Goal: Entertainment & Leisure: Consume media (video, audio)

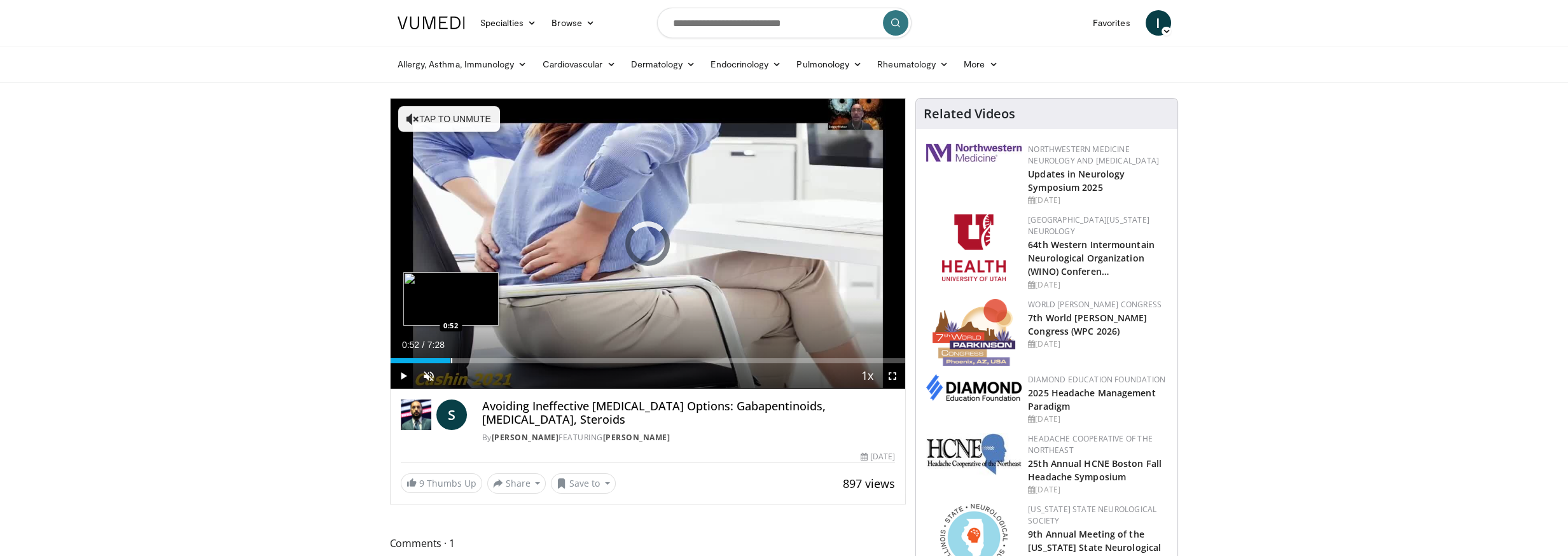
click at [450, 356] on div "Loaded : 0.00% 0:52 0:52" at bounding box center [648, 357] width 515 height 12
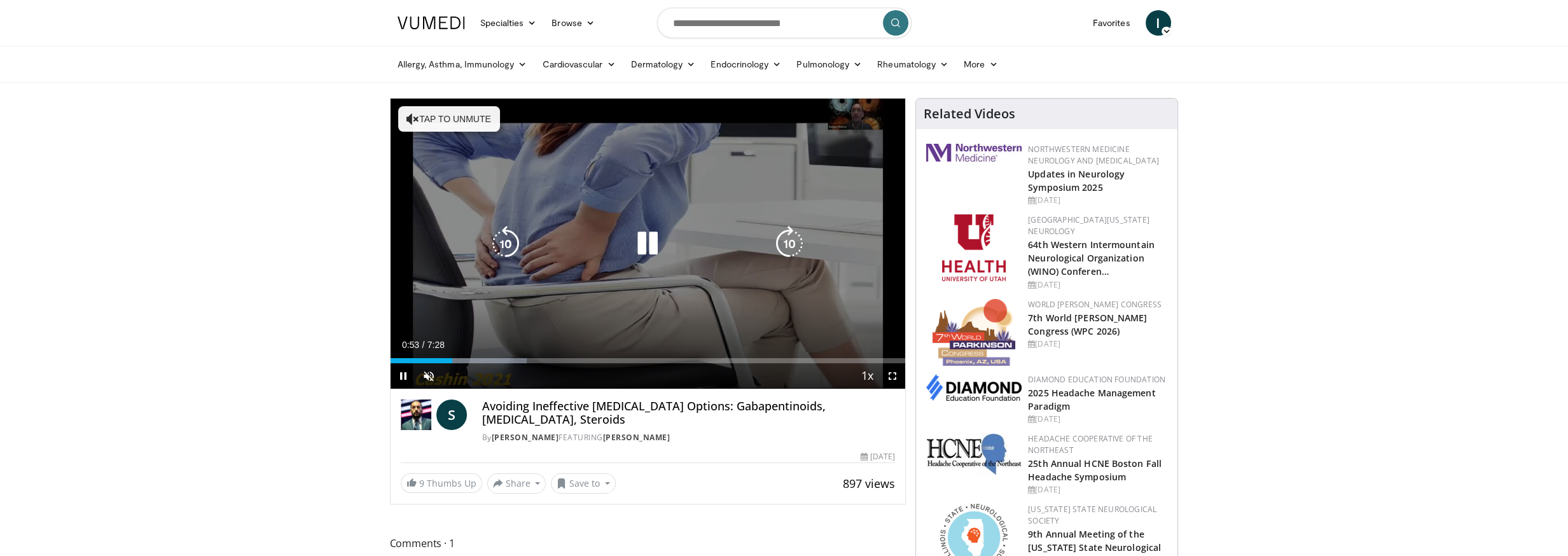
click at [435, 124] on button "Tap to unmute" at bounding box center [449, 119] width 102 height 26
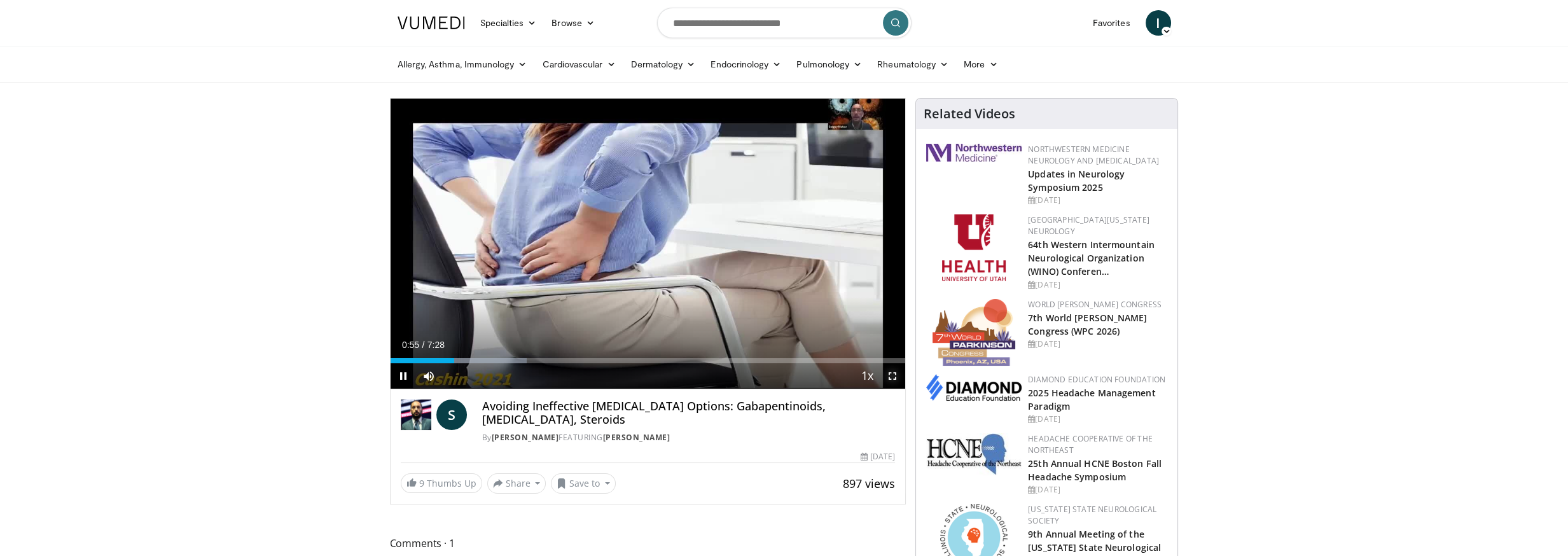
click at [898, 375] on span "Video Player" at bounding box center [893, 376] width 26 height 26
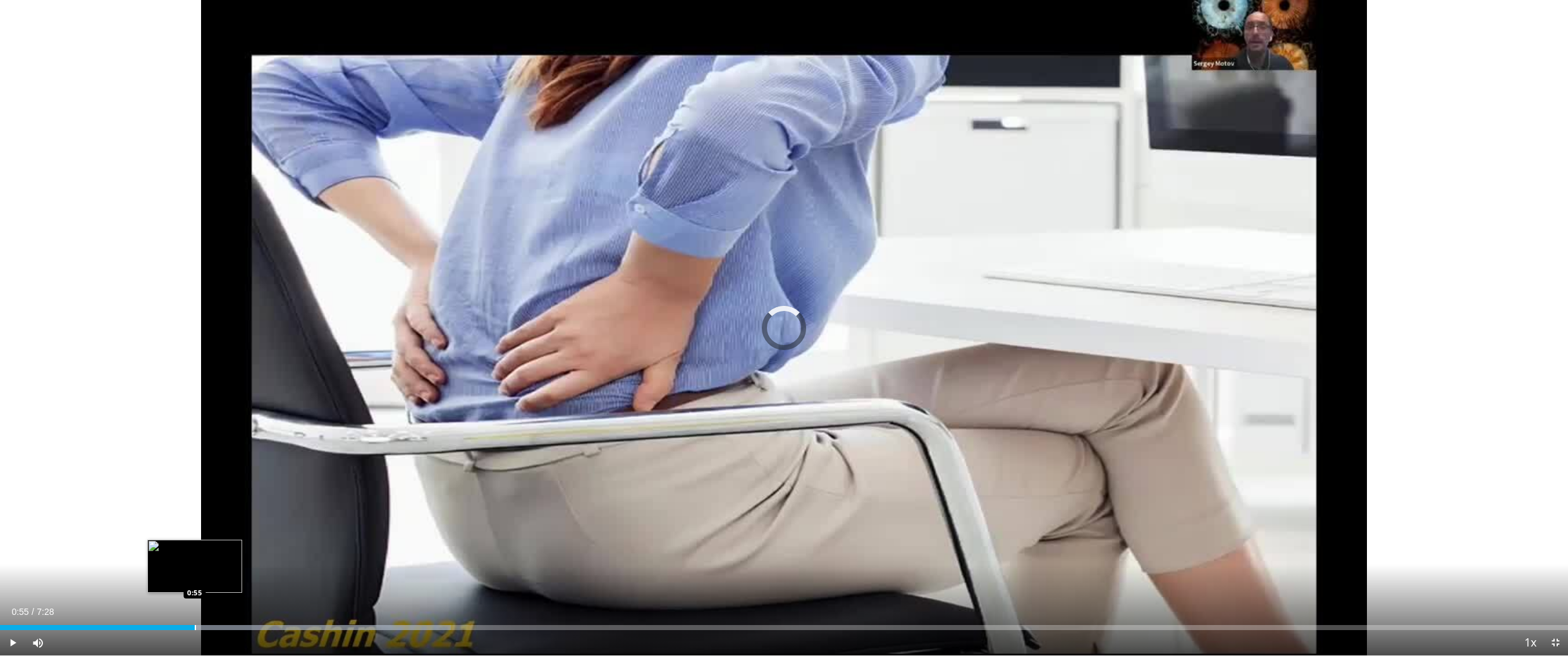
click at [195, 552] on div "Progress Bar" at bounding box center [196, 627] width 1 height 5
click at [189, 552] on div "Loaded : 28.74% 0:56 0:54" at bounding box center [784, 627] width 1568 height 5
click at [153, 552] on div "Progress Bar" at bounding box center [153, 627] width 1 height 5
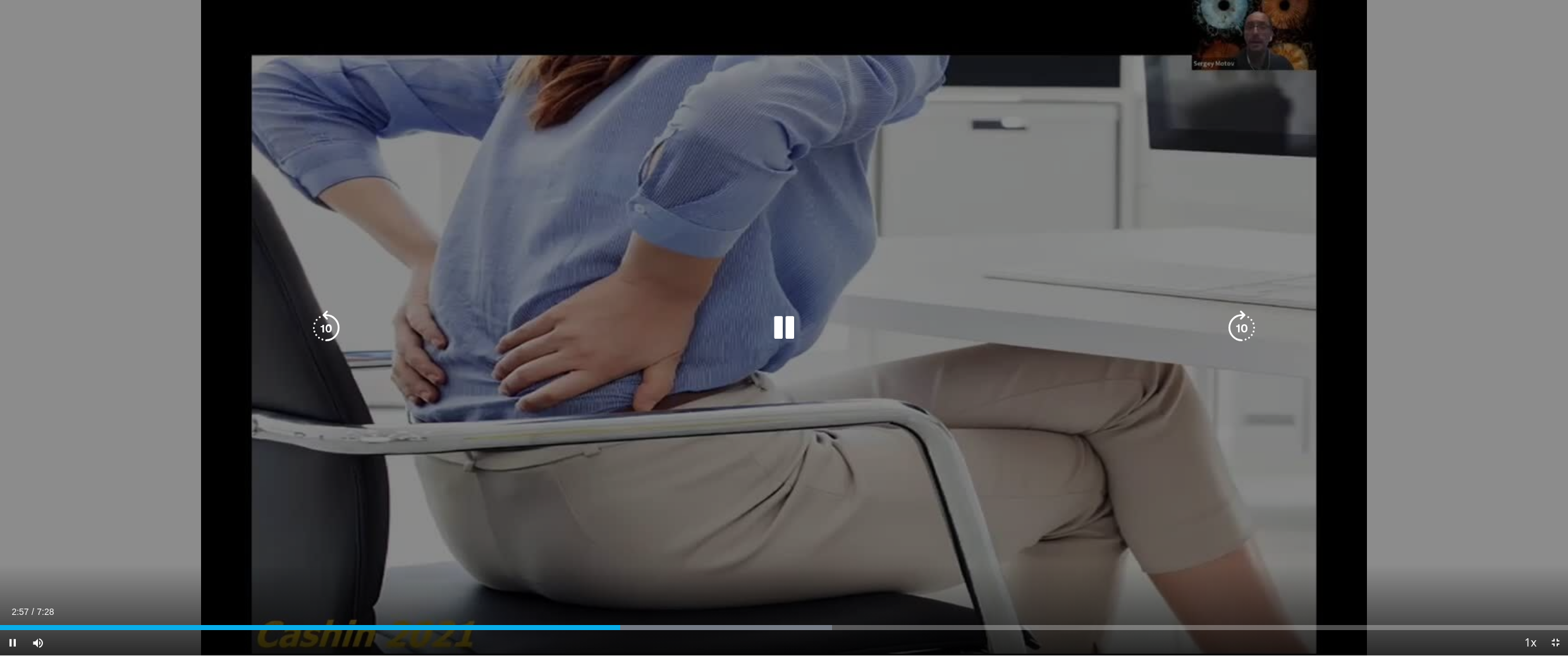
click at [553, 421] on div "10 seconds Tap to unmute" at bounding box center [784, 328] width 1568 height 655
click at [743, 370] on div "10 seconds Tap to unmute" at bounding box center [784, 328] width 1568 height 655
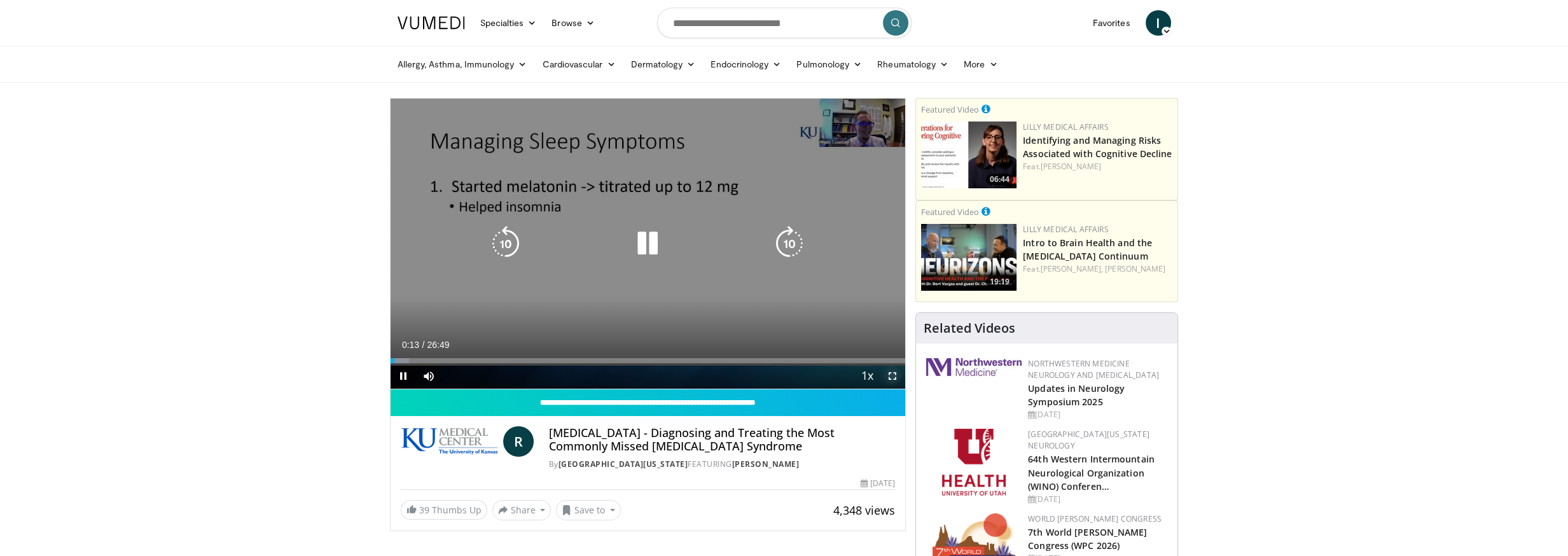
drag, startPoint x: 895, startPoint y: 373, endPoint x: 895, endPoint y: 450, distance: 77.0
click at [895, 373] on span "Video Player" at bounding box center [893, 376] width 26 height 26
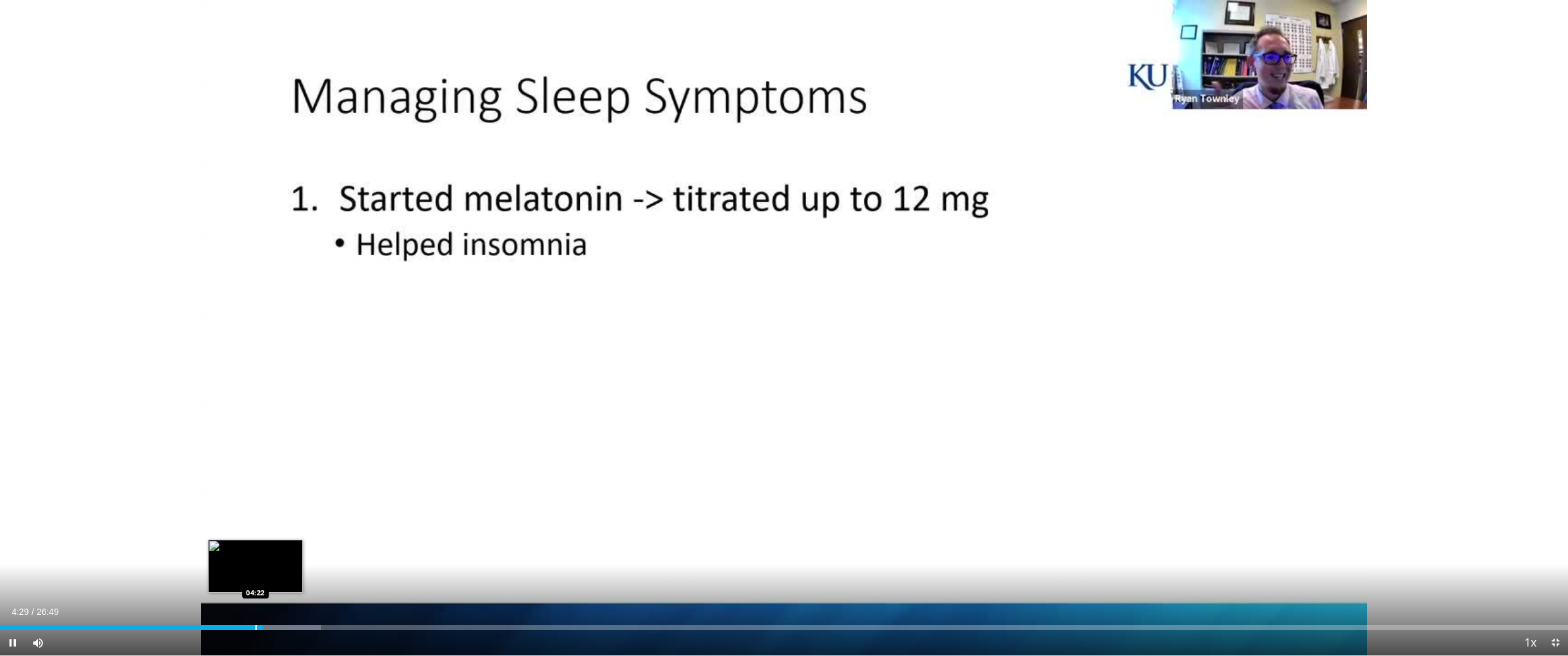
click at [256, 552] on div "Progress Bar" at bounding box center [256, 627] width 1 height 5
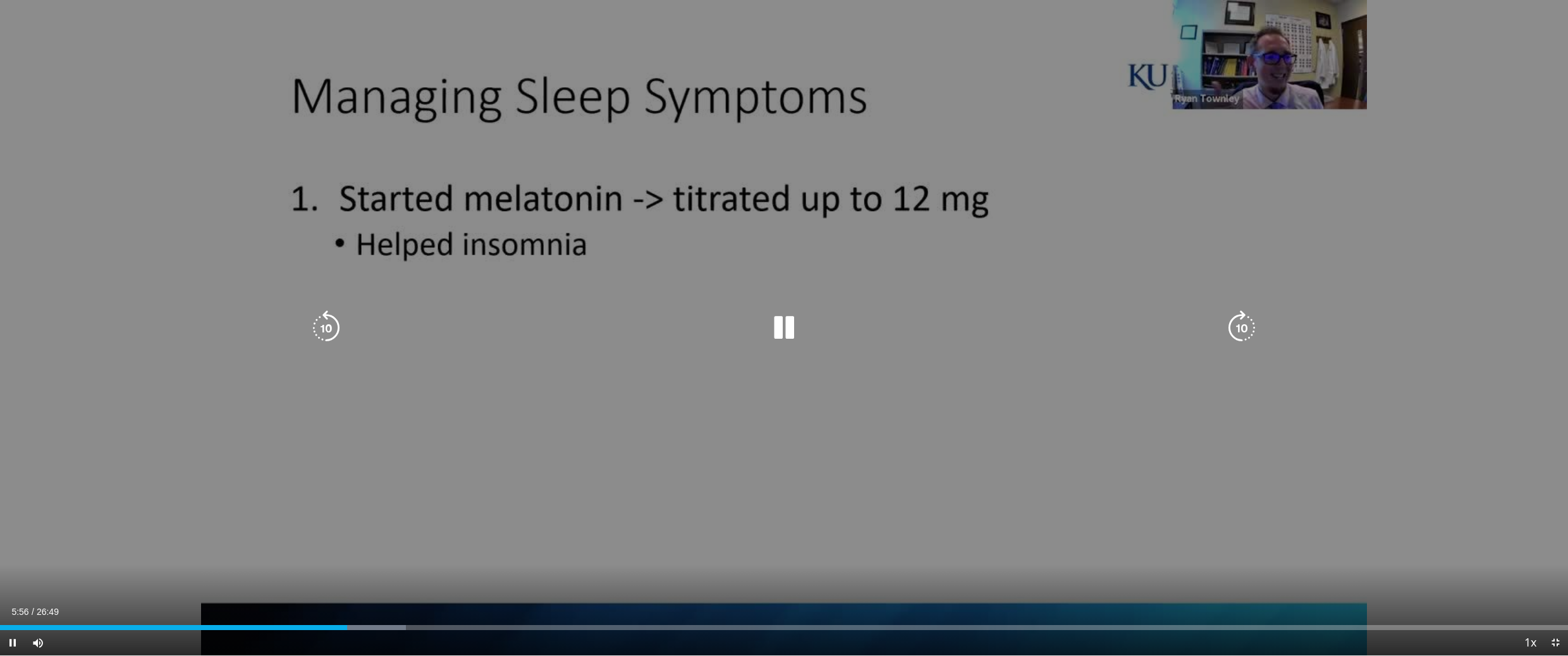
click at [319, 326] on icon "Video Player" at bounding box center [326, 328] width 35 height 35
click at [318, 326] on icon "Video Player" at bounding box center [326, 328] width 35 height 35
click at [860, 328] on div "Video Player" at bounding box center [784, 328] width 941 height 26
click at [793, 324] on icon "Video Player" at bounding box center [784, 328] width 35 height 35
click at [1087, 219] on div "10 seconds Tap to unmute" at bounding box center [784, 328] width 1568 height 655
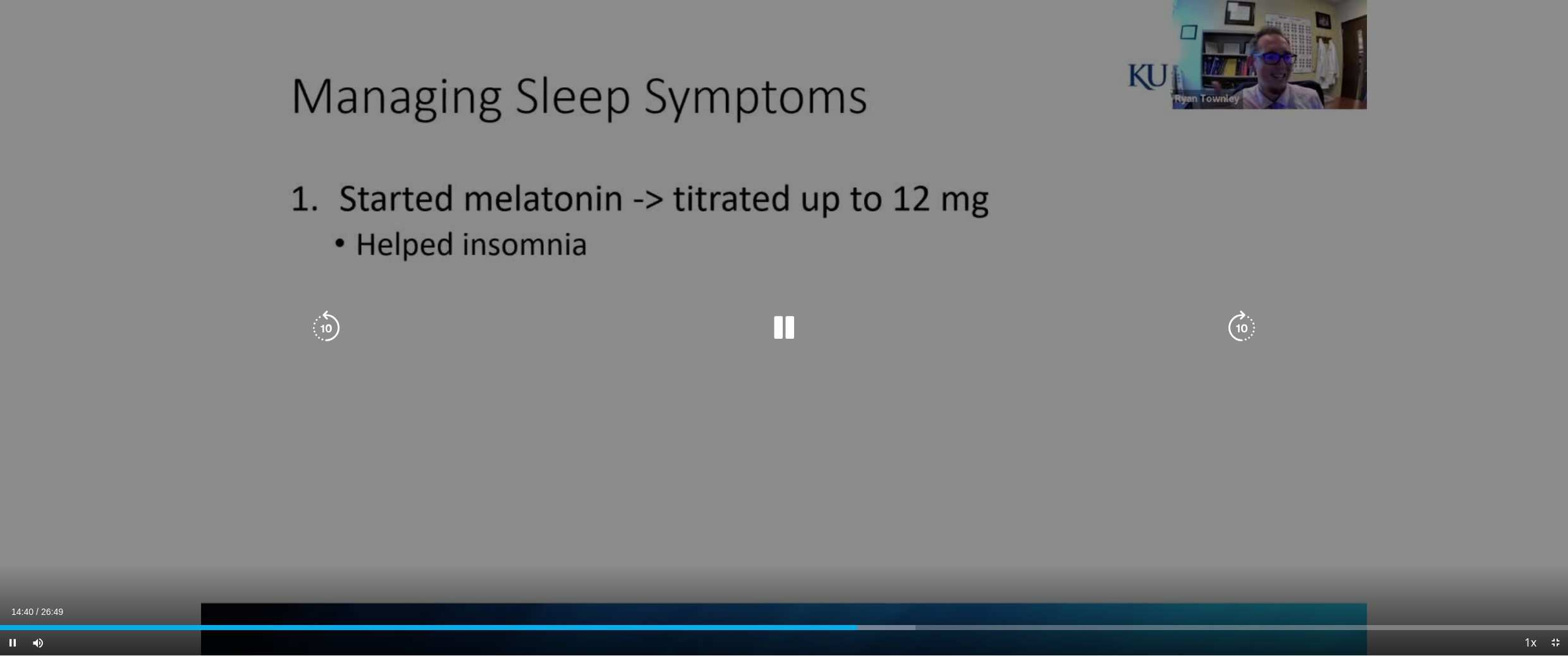
click at [334, 316] on icon "Video Player" at bounding box center [326, 328] width 35 height 35
click at [329, 332] on icon "Video Player" at bounding box center [326, 328] width 35 height 35
click at [786, 326] on icon "Video Player" at bounding box center [784, 328] width 35 height 35
click at [779, 326] on icon "Video Player" at bounding box center [784, 328] width 35 height 35
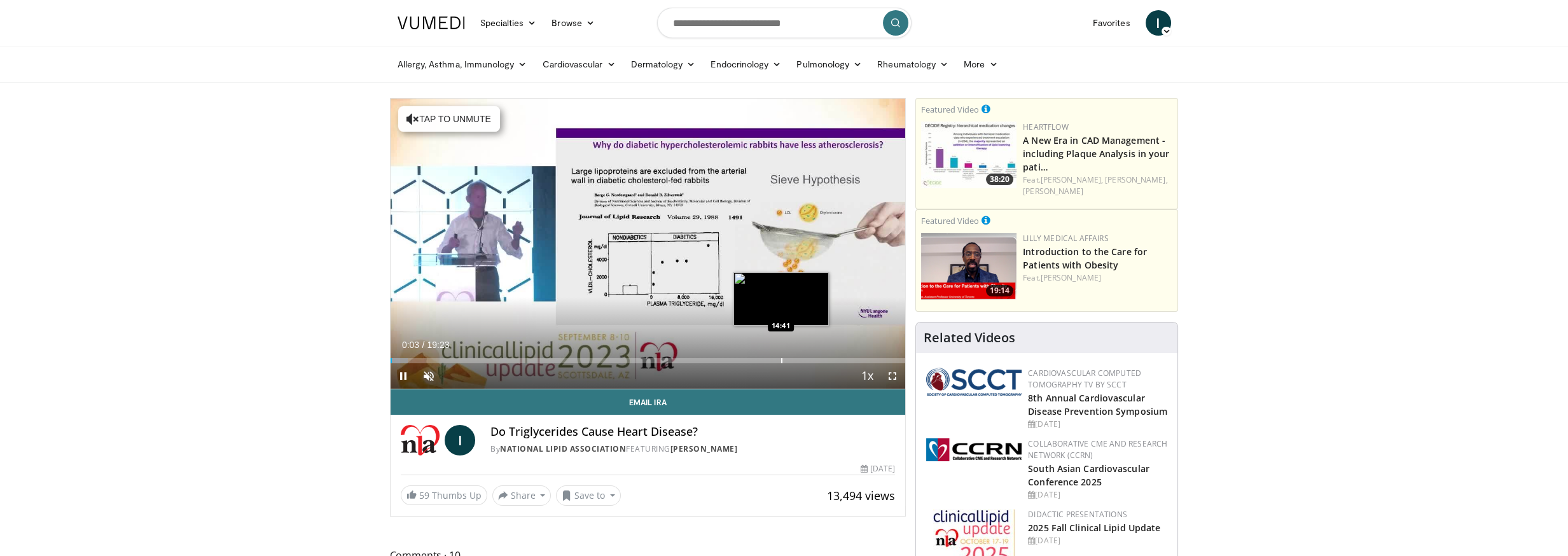
click at [781, 360] on div "Progress Bar" at bounding box center [782, 361] width 1 height 5
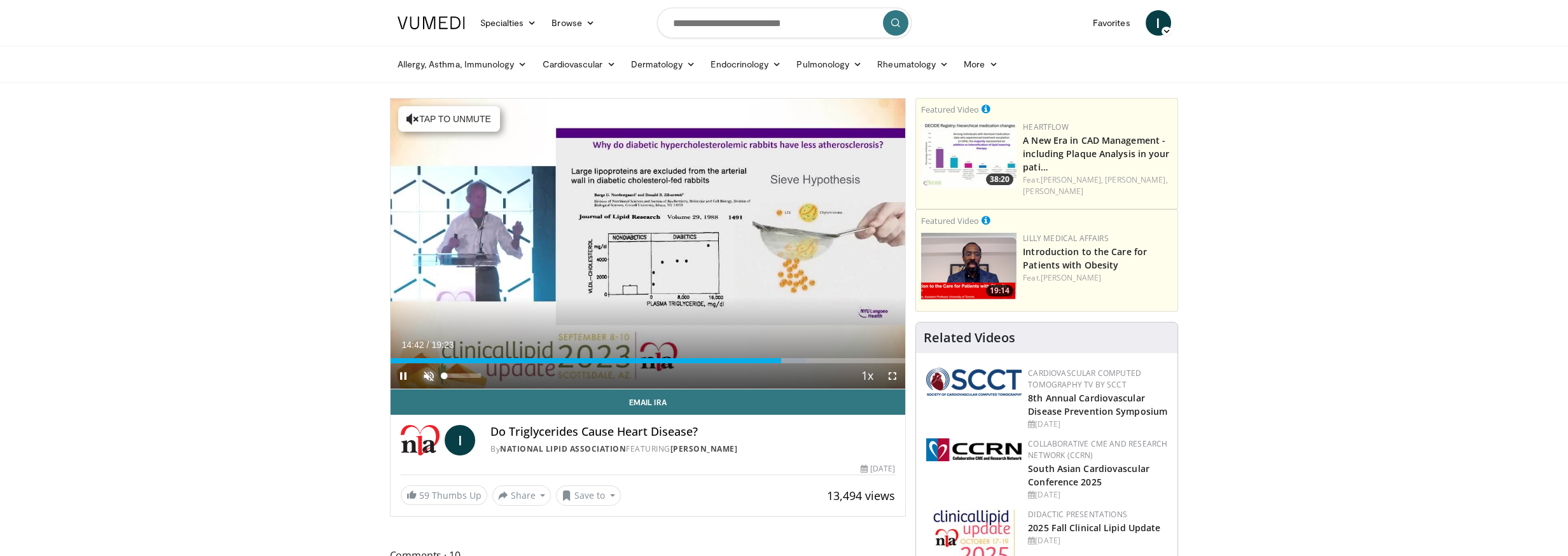
click at [432, 372] on span "Video Player" at bounding box center [429, 376] width 26 height 26
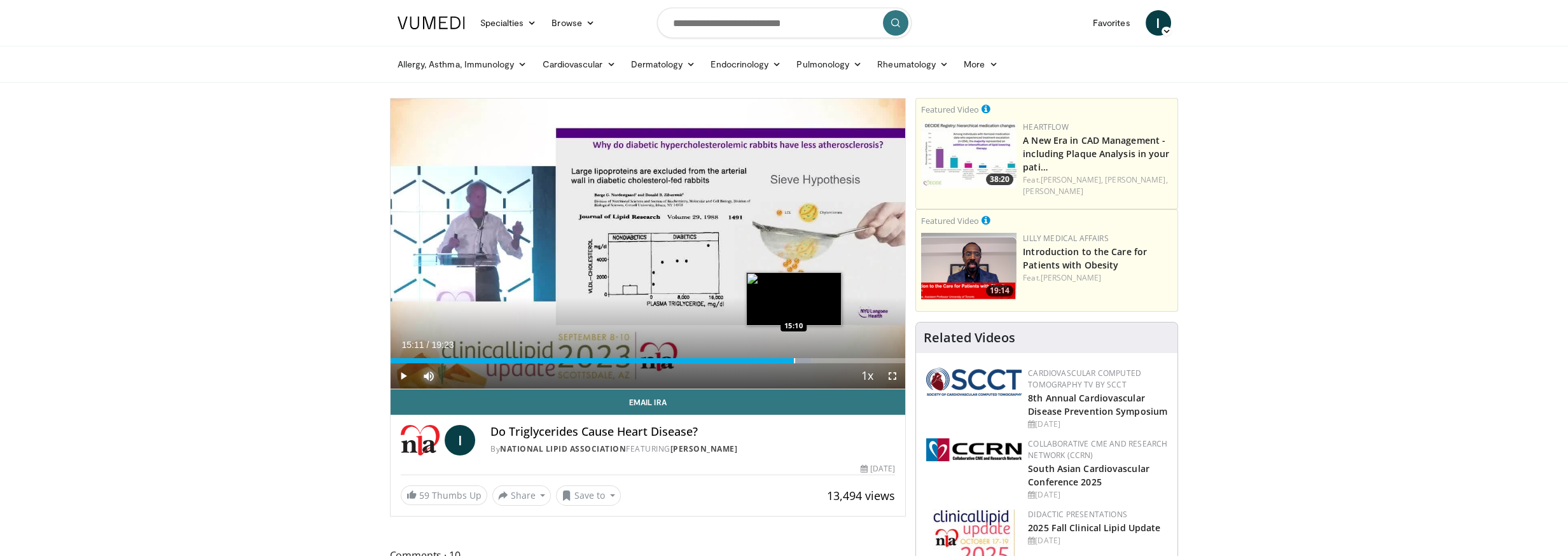
click at [794, 359] on div "Progress Bar" at bounding box center [795, 361] width 1 height 5
click at [807, 357] on div "Loaded : 82.73% 15:40 15:40" at bounding box center [648, 357] width 515 height 12
click at [824, 359] on div "Progress Bar" at bounding box center [825, 361] width 1 height 5
click at [894, 374] on span "Video Player" at bounding box center [893, 376] width 26 height 26
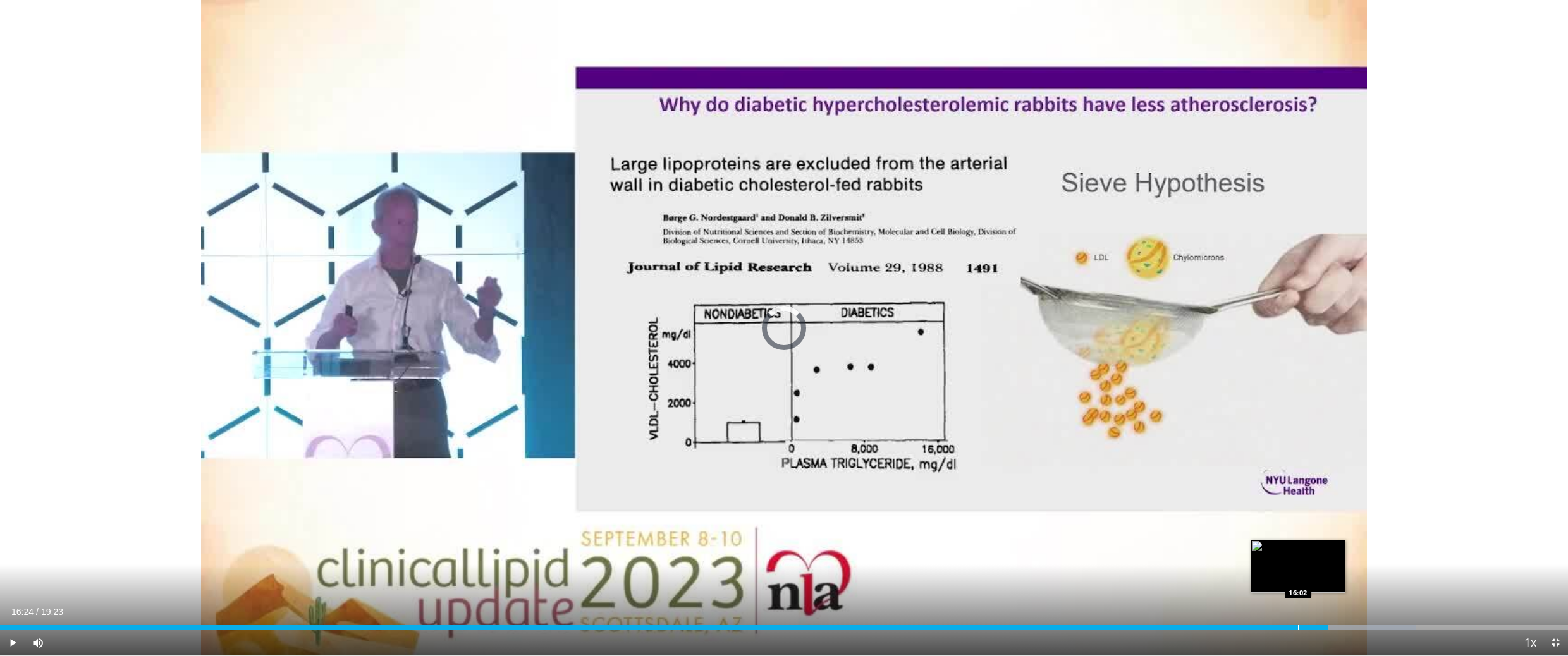
click at [1297, 552] on div "Loaded : 90.28% 16:24 16:02" at bounding box center [784, 627] width 1568 height 5
click at [1272, 552] on div "16:03" at bounding box center [649, 627] width 1299 height 5
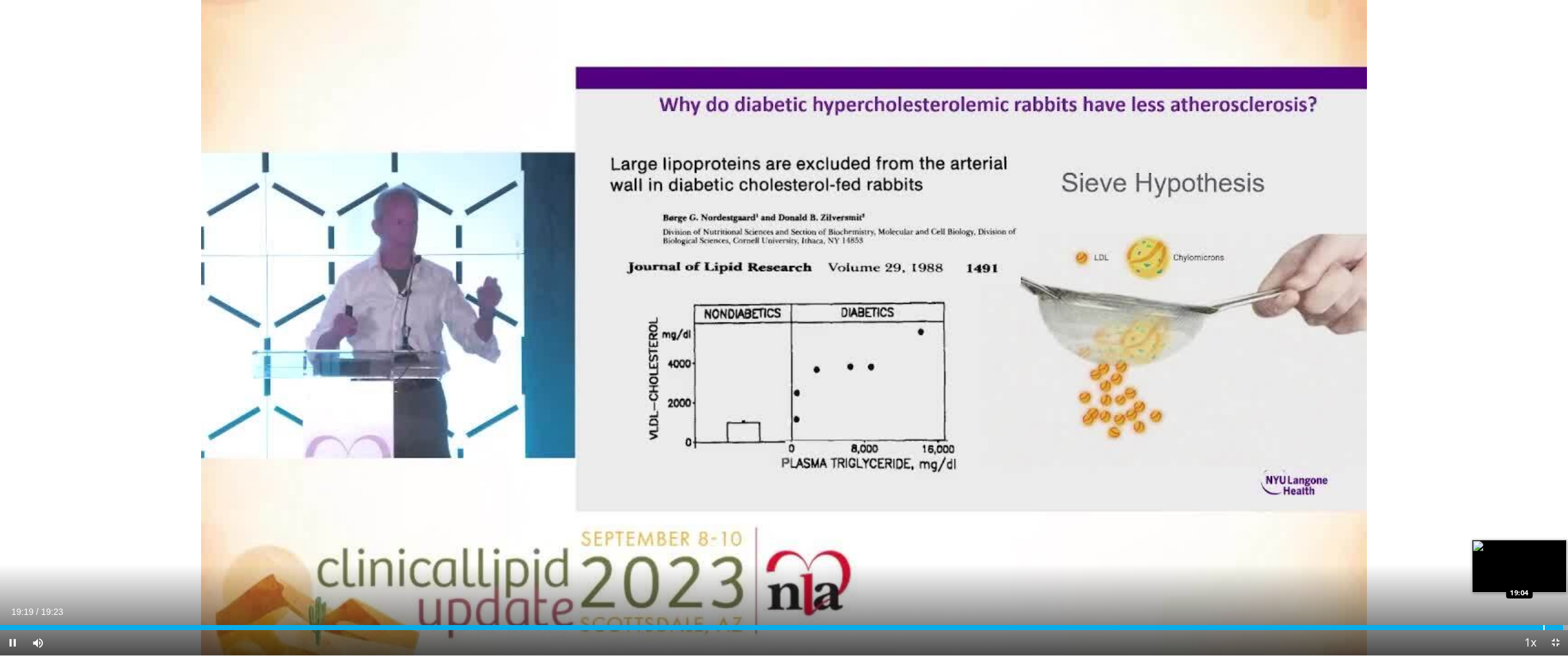
click at [1544, 552] on div "Loaded : 100.00% 19:19 19:04" at bounding box center [784, 623] width 1568 height 12
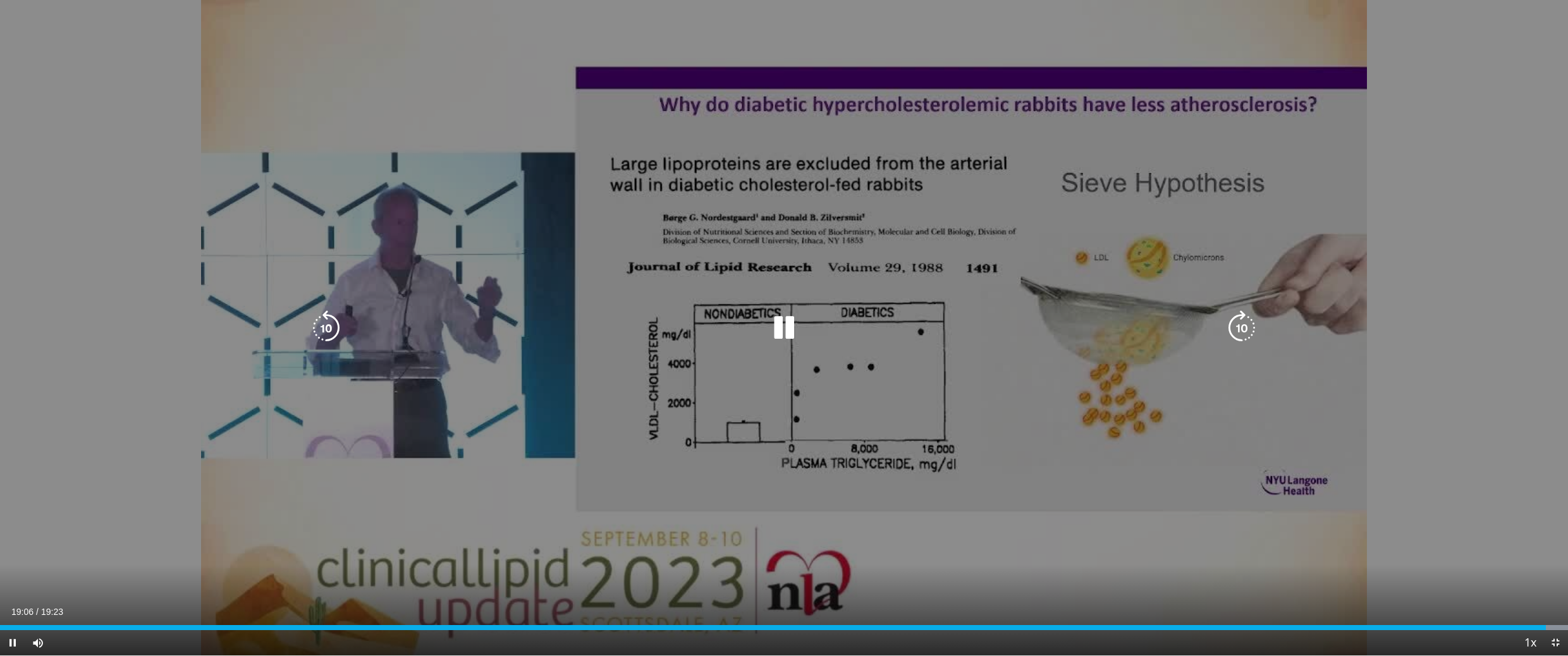
click at [906, 388] on div "10 seconds Tap to unmute" at bounding box center [784, 328] width 1568 height 655
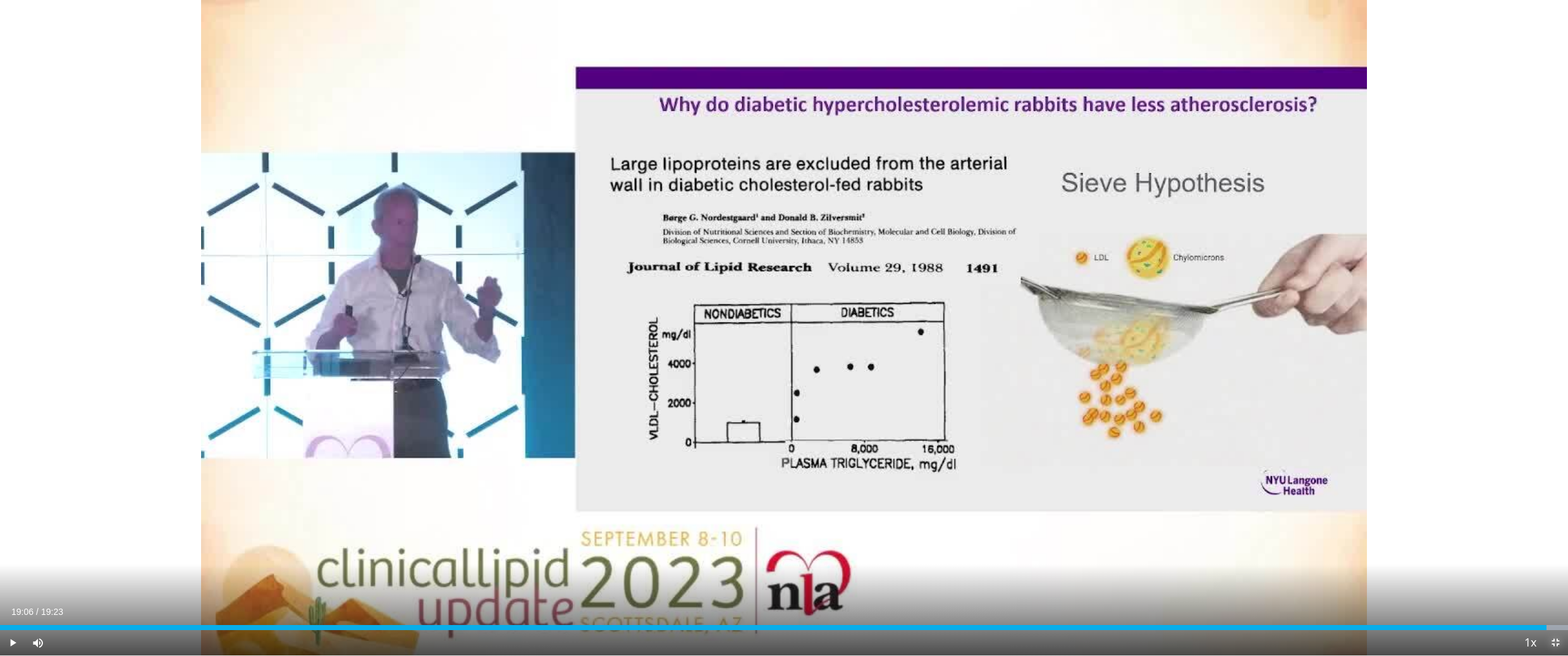
click at [1558, 552] on span "Video Player" at bounding box center [1556, 643] width 26 height 26
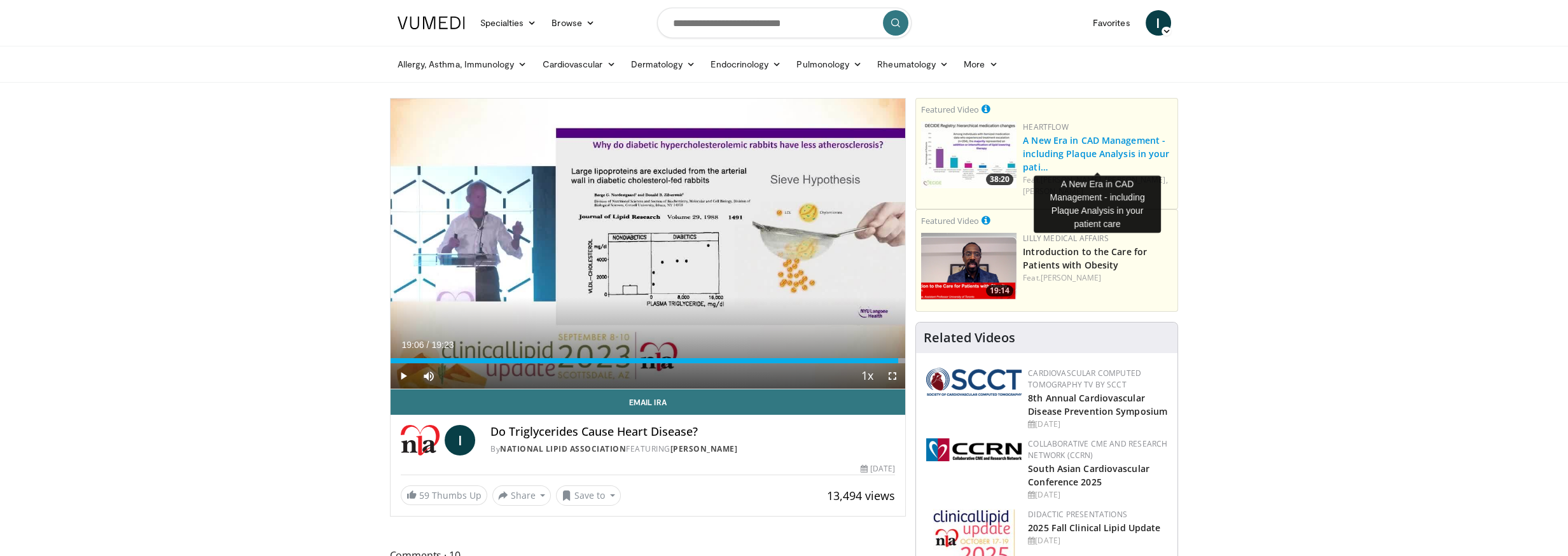
click at [1115, 141] on link "A New Era in CAD Management - including Plaque Analysis in your pati…" at bounding box center [1097, 154] width 147 height 39
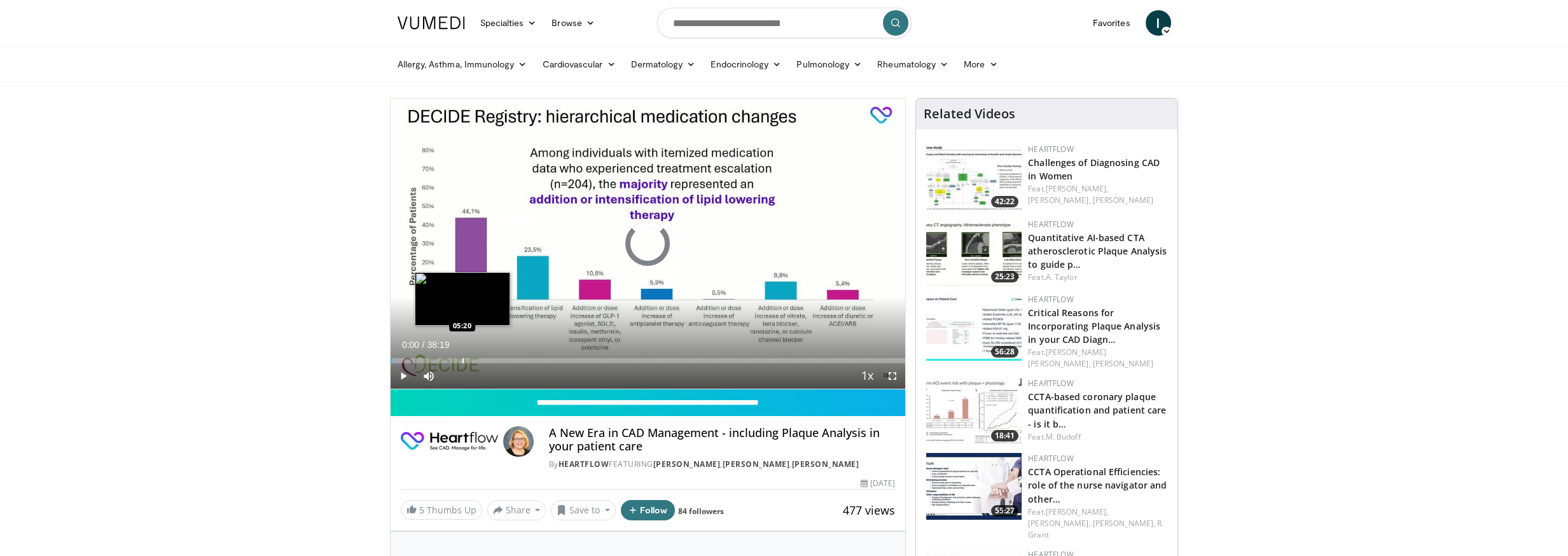
click at [462, 359] on div "Progress Bar" at bounding box center [463, 361] width 1 height 5
click at [435, 358] on div "Progress Bar" at bounding box center [435, 361] width 1 height 5
click at [409, 359] on div "Loaded : 11.21% 01:28 01:25" at bounding box center [648, 361] width 515 height 5
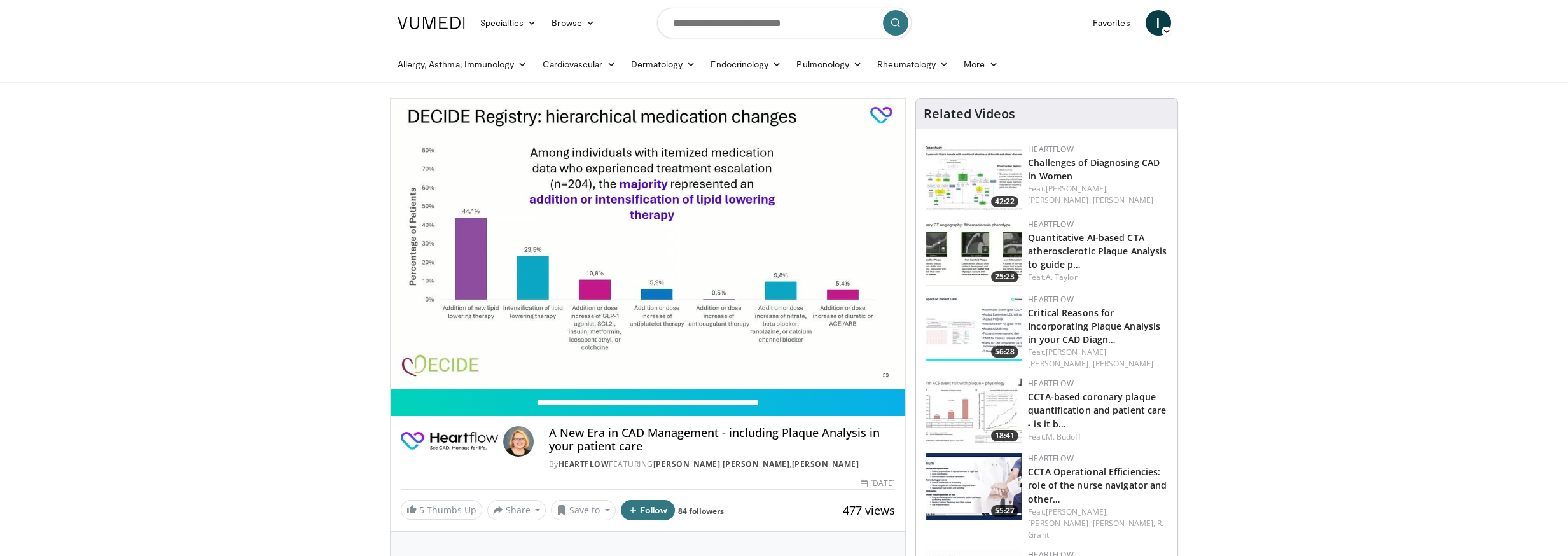
click at [403, 360] on div "10 seconds Tap to unmute" at bounding box center [648, 243] width 515 height 290
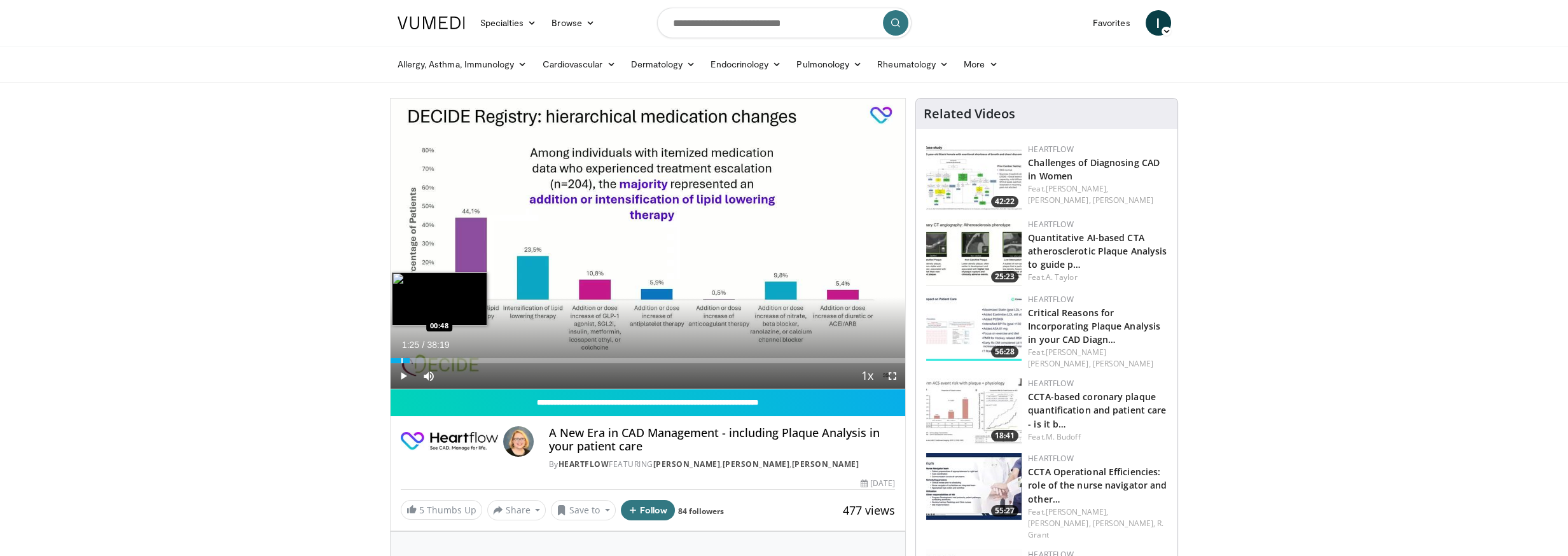
click at [399, 360] on div "01:25" at bounding box center [400, 361] width 19 height 5
click at [397, 360] on div "Progress Bar" at bounding box center [397, 361] width 1 height 5
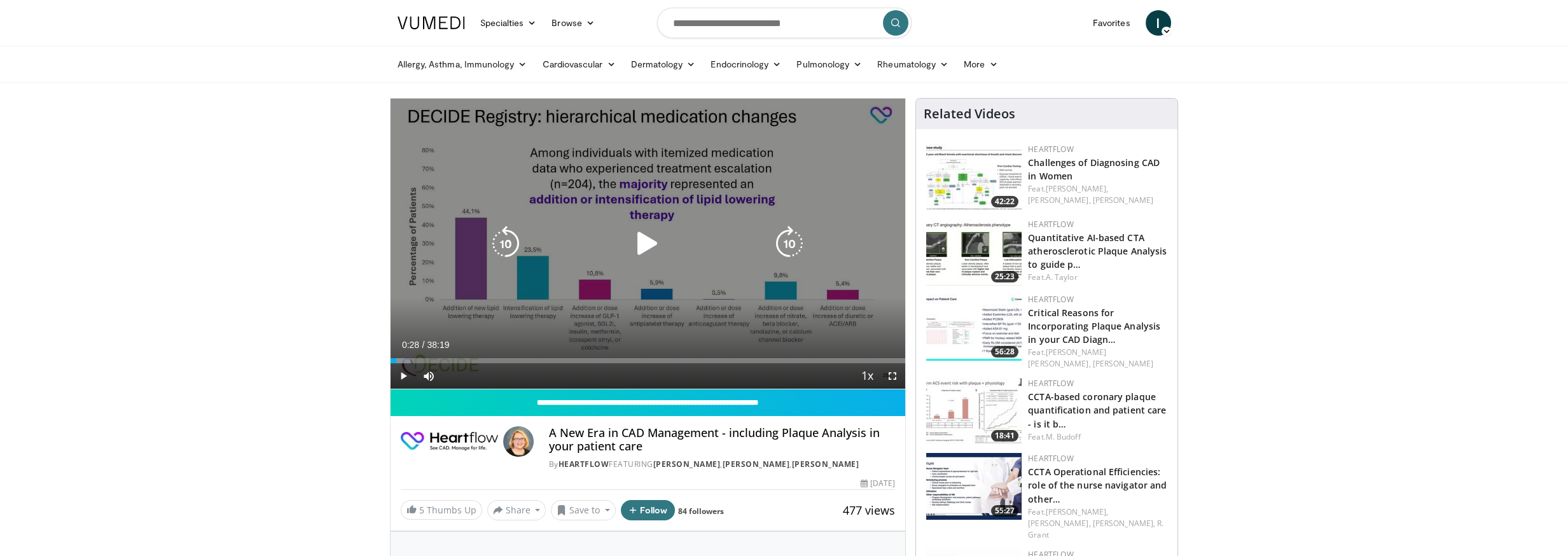
click at [652, 235] on icon "Video Player" at bounding box center [647, 243] width 35 height 35
click at [796, 240] on icon "Video Player" at bounding box center [789, 243] width 35 height 35
click at [578, 285] on div "10 seconds Tap to unmute" at bounding box center [648, 243] width 515 height 290
